Goal: Information Seeking & Learning: Find specific fact

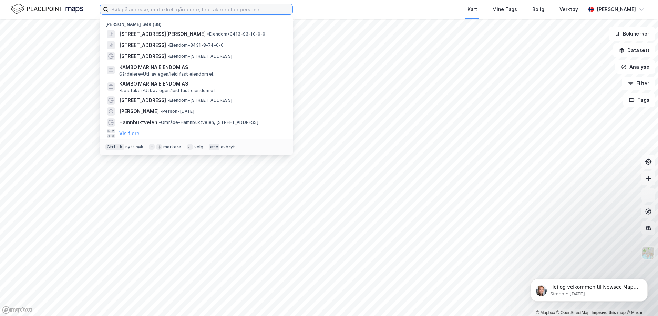
click at [166, 9] on input at bounding box center [201, 9] width 184 height 10
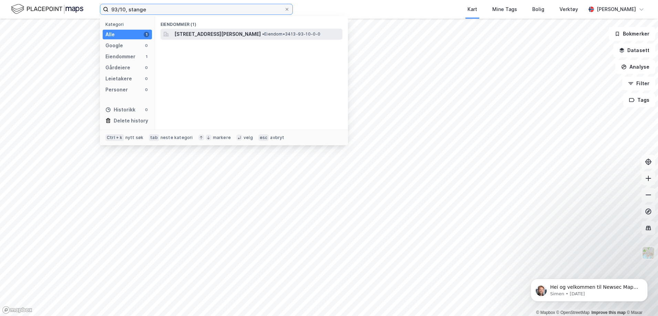
type input "93/10, stange"
click at [247, 38] on div "[STREET_ADDRESS][PERSON_NAME] • Eiendom • 3413-93-10-0-0" at bounding box center [252, 34] width 182 height 11
